Goal: Task Accomplishment & Management: Complete application form

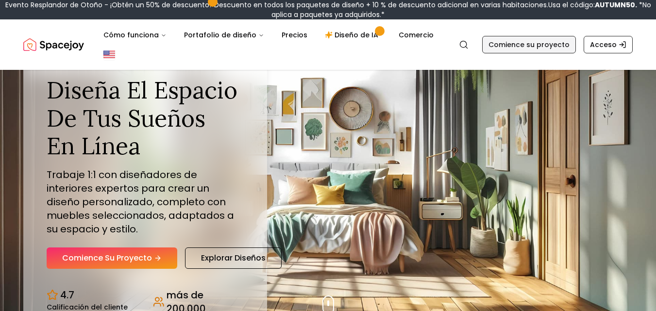
click at [546, 47] on font "Comience su proyecto" at bounding box center [529, 45] width 81 height 10
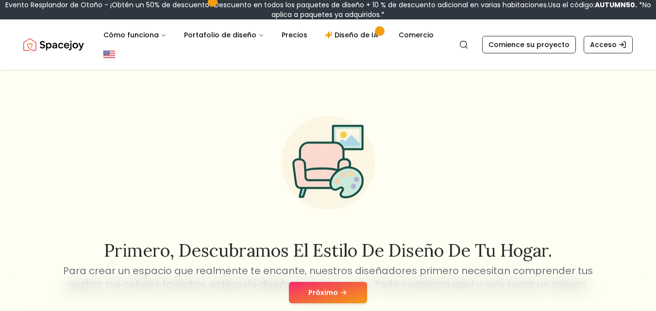
click at [353, 297] on button "Próximo" at bounding box center [328, 292] width 78 height 21
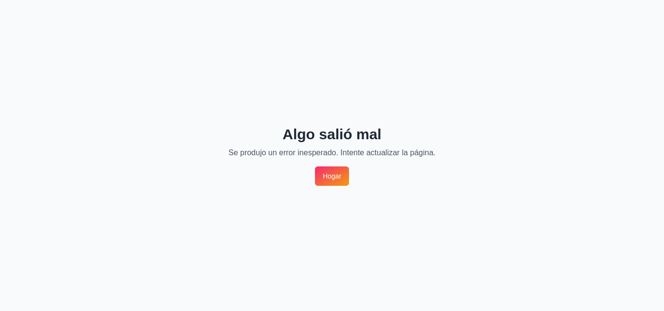
click at [337, 177] on font "Hogar" at bounding box center [332, 177] width 18 height 8
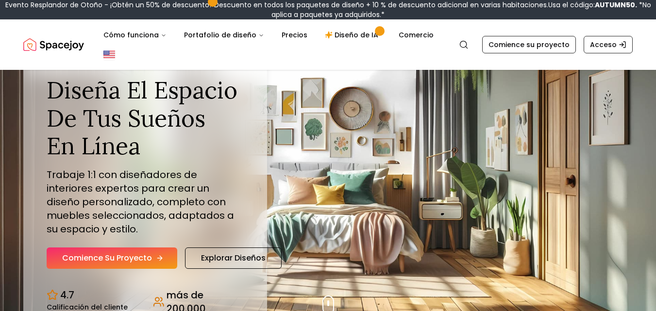
click at [119, 256] on font "Comience su proyecto" at bounding box center [107, 258] width 90 height 11
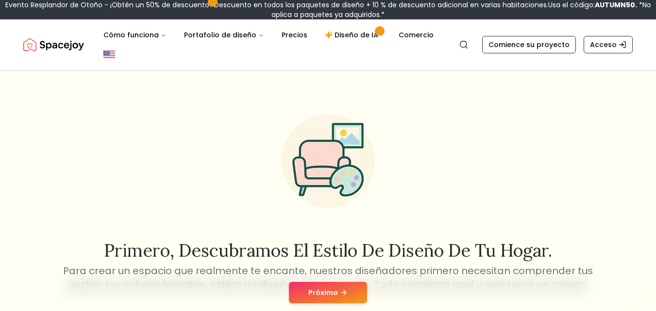
click at [344, 295] on icon at bounding box center [345, 293] width 2 height 4
